Goal: Navigation & Orientation: Find specific page/section

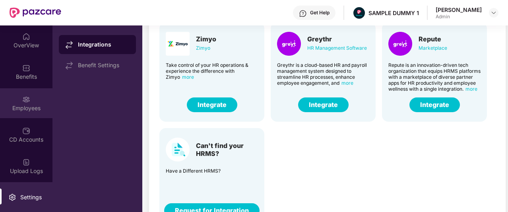
scroll to position [39, 0]
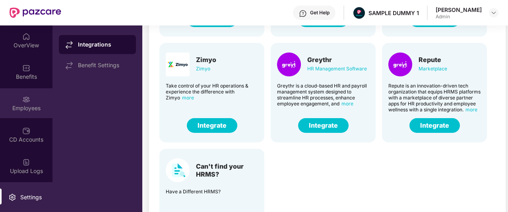
click at [30, 96] on div "Employees" at bounding box center [26, 103] width 52 height 30
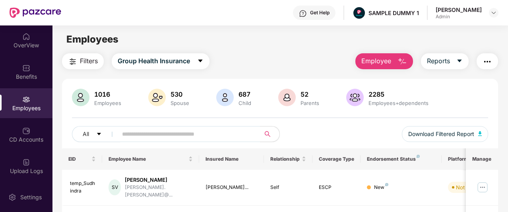
click at [385, 60] on span "Employee" at bounding box center [376, 61] width 30 height 10
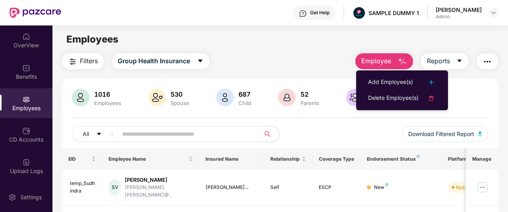
click at [323, 41] on div "Employees" at bounding box center [279, 39] width 455 height 15
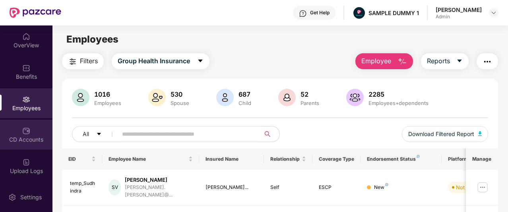
click at [21, 144] on div "CD Accounts" at bounding box center [26, 135] width 52 height 30
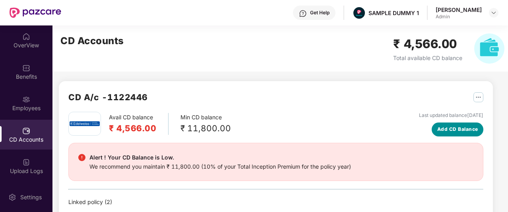
click at [453, 126] on span "Add CD Balance" at bounding box center [457, 130] width 41 height 8
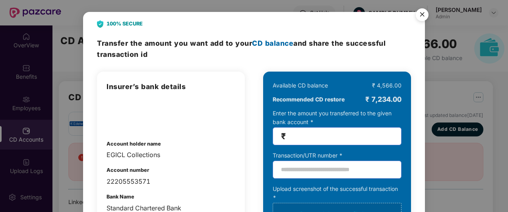
click at [417, 12] on img "Close" at bounding box center [422, 16] width 22 height 22
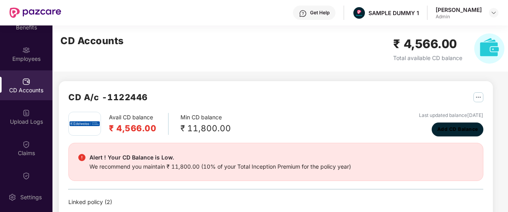
scroll to position [61, 0]
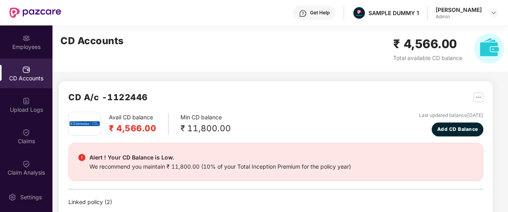
click at [20, 144] on div "Claims" at bounding box center [26, 141] width 52 height 8
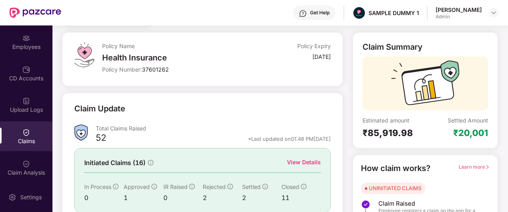
scroll to position [49, 0]
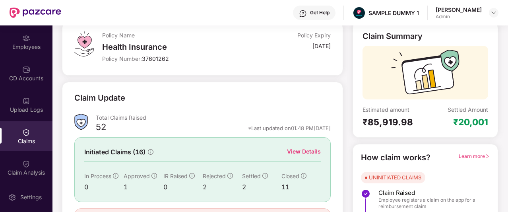
click at [297, 148] on div "View Details" at bounding box center [304, 151] width 34 height 9
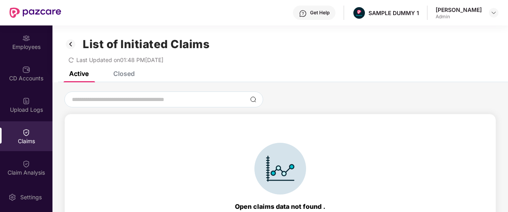
click at [119, 76] on div "Closed" at bounding box center [123, 74] width 21 height 8
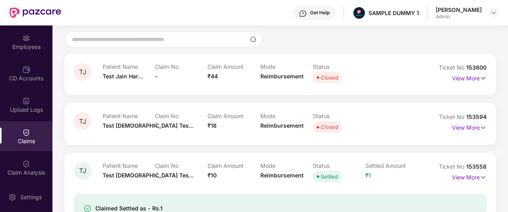
scroll to position [59, 0]
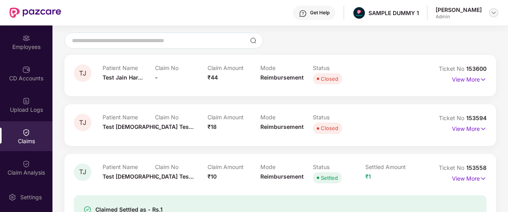
click at [492, 17] on div at bounding box center [494, 13] width 10 height 10
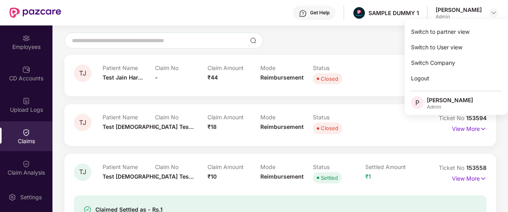
click at [365, 43] on div at bounding box center [280, 41] width 432 height 16
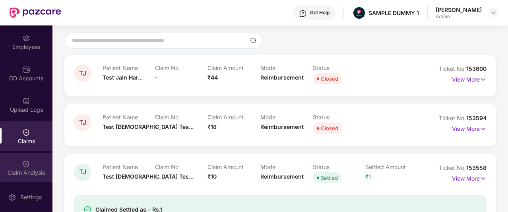
click at [22, 162] on img at bounding box center [26, 164] width 8 height 8
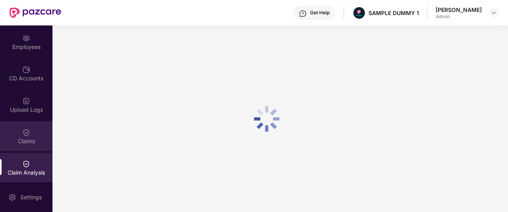
click at [25, 137] on div "Claims" at bounding box center [26, 141] width 52 height 8
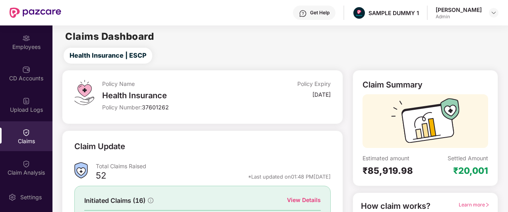
scroll to position [99, 0]
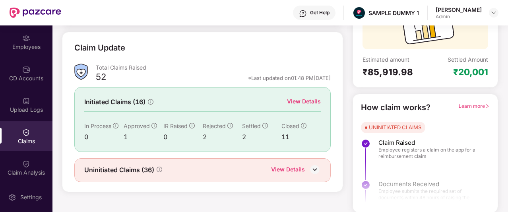
click at [474, 108] on div "Learn more" at bounding box center [474, 107] width 31 height 12
click at [474, 104] on span "Learn more" at bounding box center [474, 106] width 31 height 6
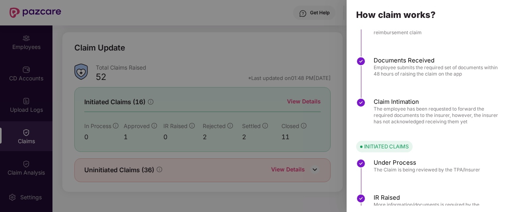
scroll to position [0, 0]
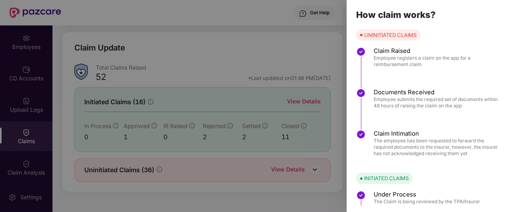
click at [303, 12] on div at bounding box center [254, 106] width 508 height 212
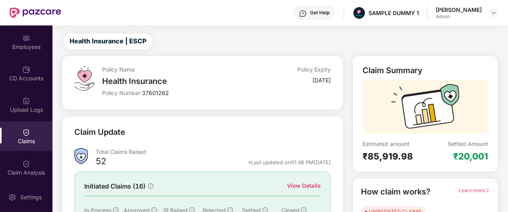
scroll to position [14, 0]
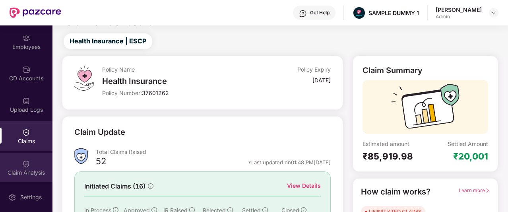
click at [2, 174] on div "Claim Analysis" at bounding box center [26, 173] width 52 height 8
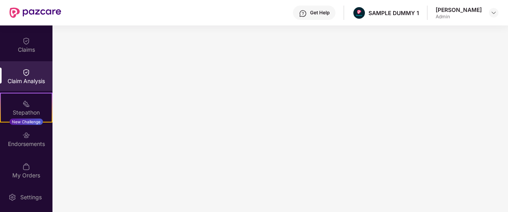
scroll to position [154, 0]
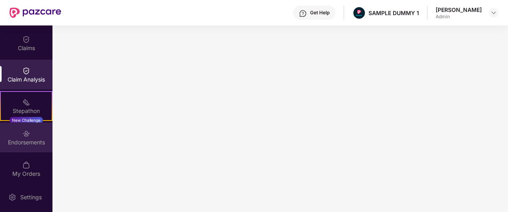
click at [20, 128] on div "Endorsements" at bounding box center [26, 137] width 52 height 30
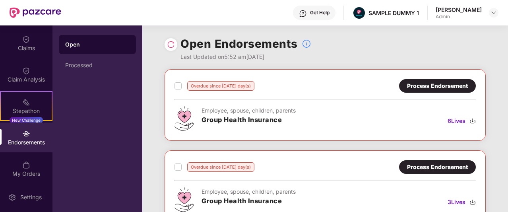
scroll to position [20, 0]
